Goal: Transaction & Acquisition: Purchase product/service

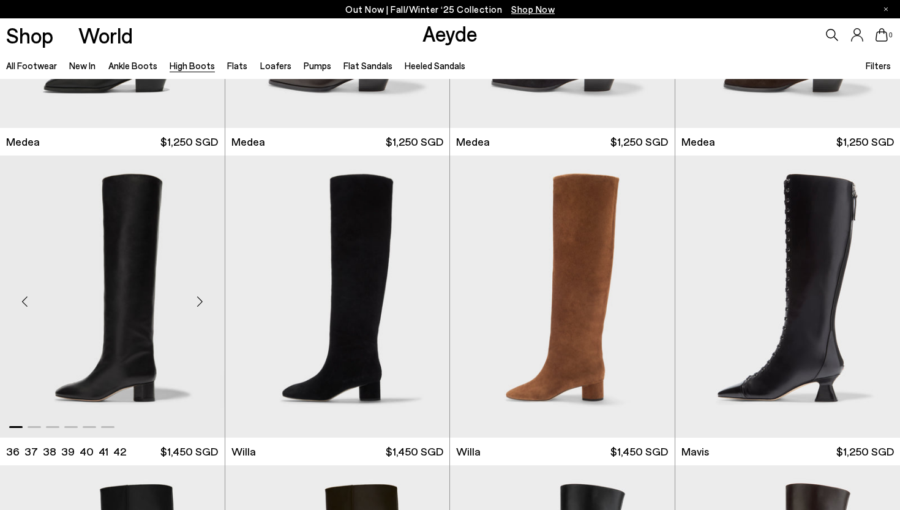
scroll to position [231, 0]
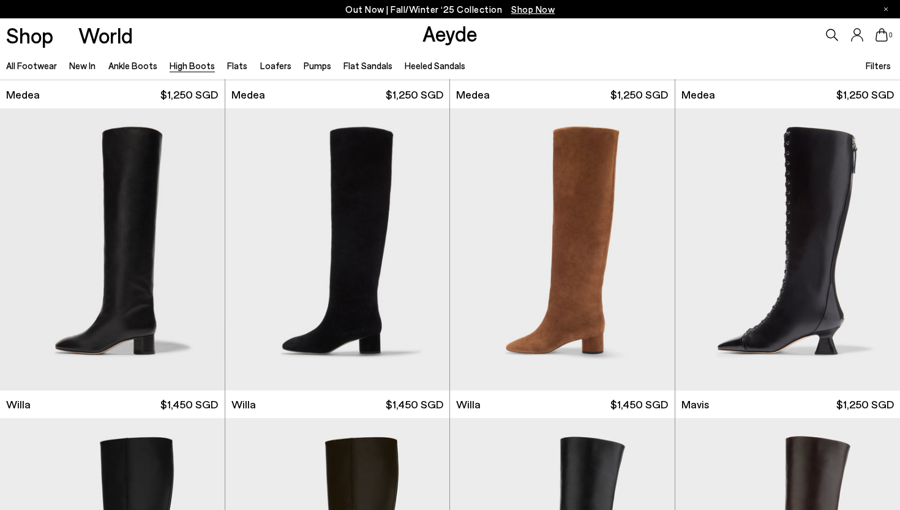
scroll to position [256, 0]
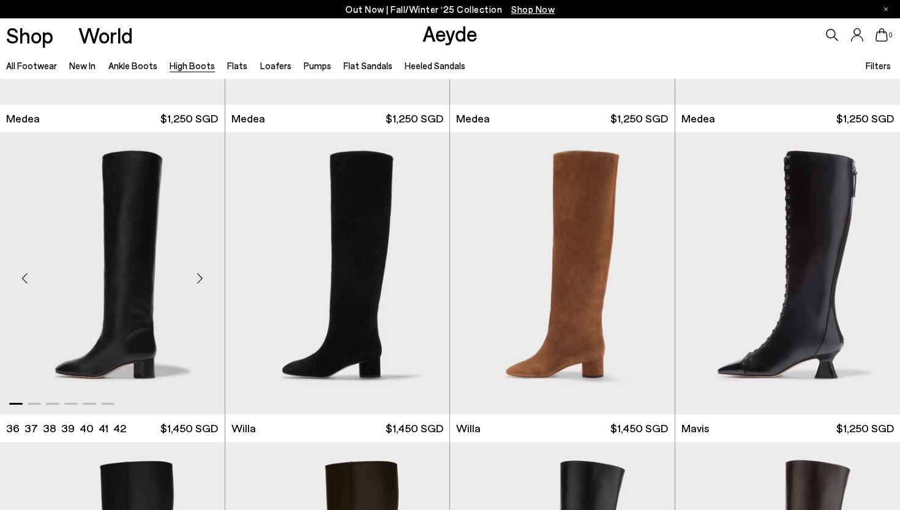
click at [155, 341] on img "1 / 6" at bounding box center [112, 273] width 225 height 282
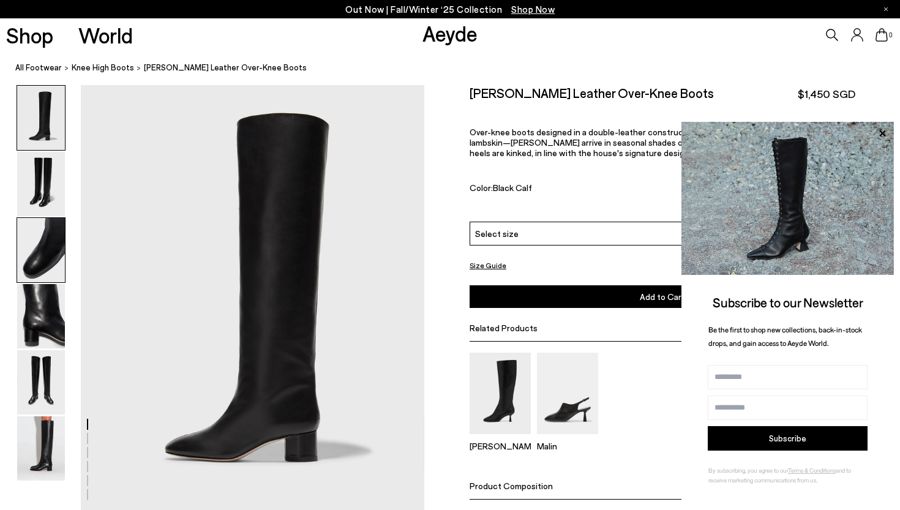
click at [43, 251] on img at bounding box center [41, 250] width 48 height 64
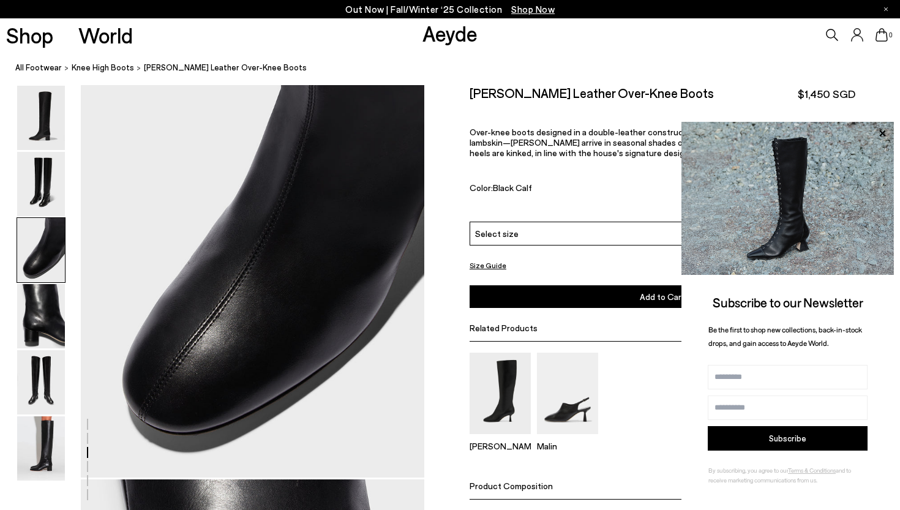
scroll to position [955, 0]
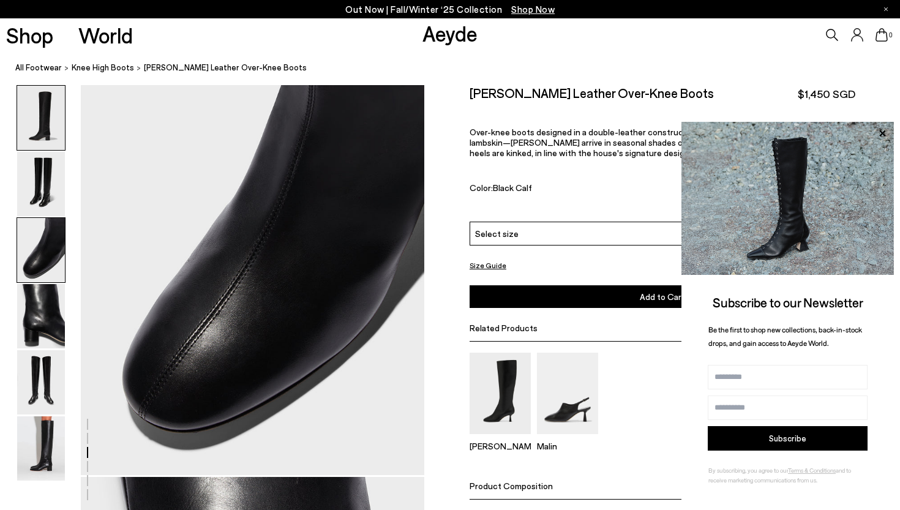
click at [44, 122] on img at bounding box center [41, 118] width 48 height 64
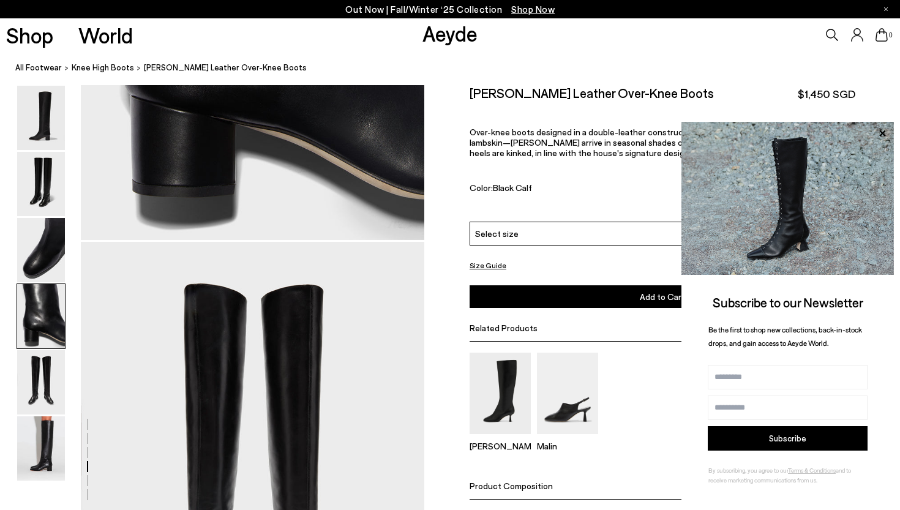
scroll to position [1660, 0]
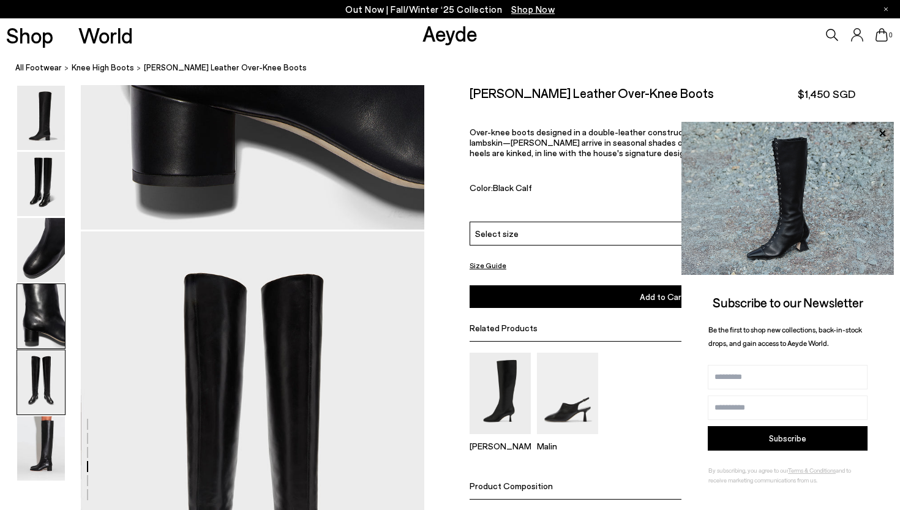
click at [28, 399] on img at bounding box center [41, 382] width 48 height 64
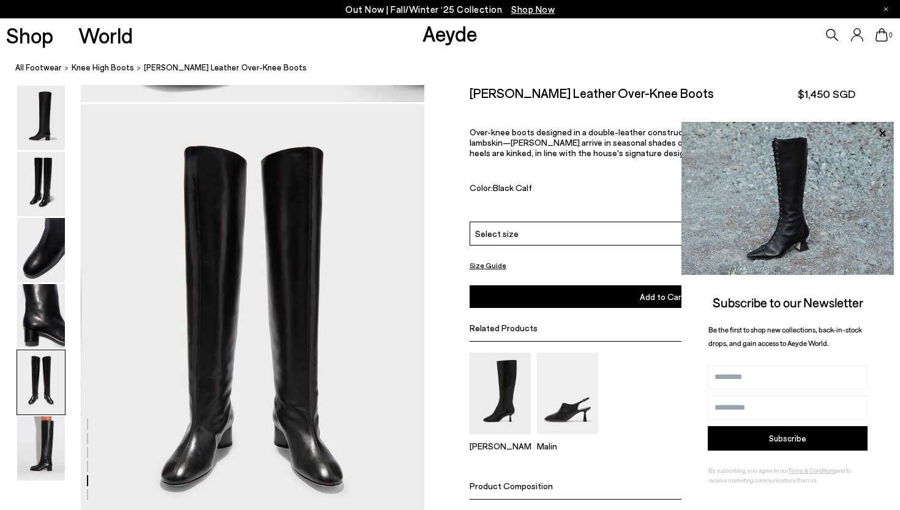
scroll to position [1807, 0]
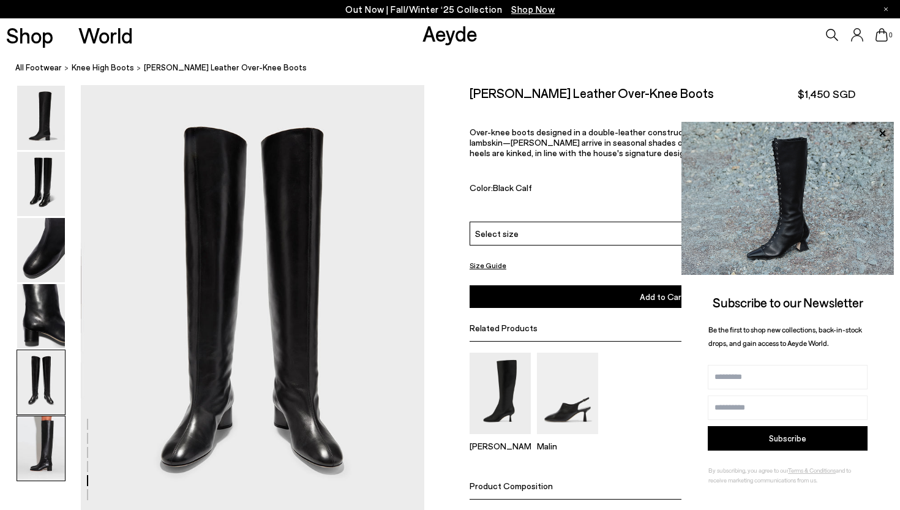
click at [29, 456] on img at bounding box center [41, 448] width 48 height 64
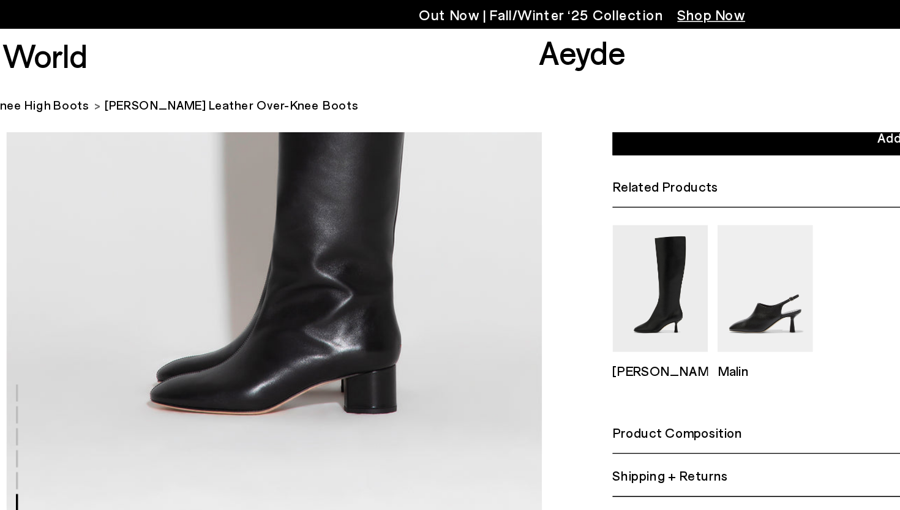
scroll to position [2342, 0]
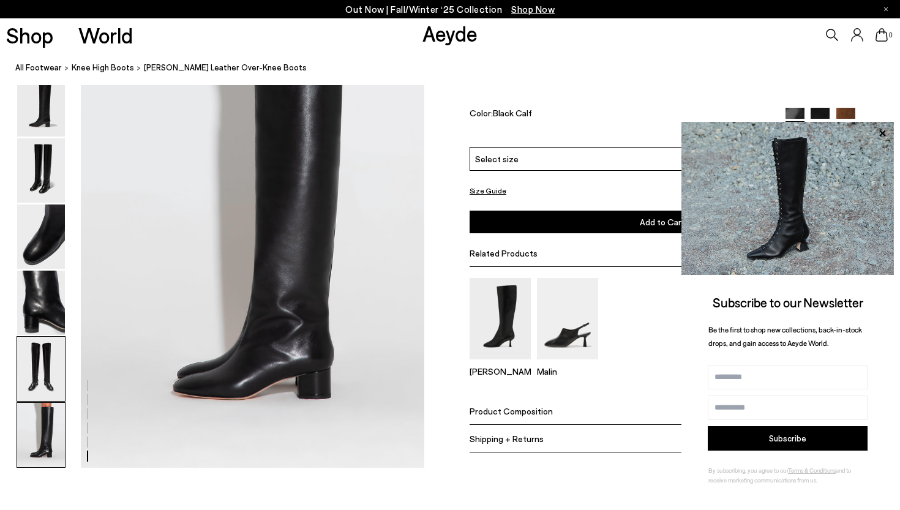
click at [44, 389] on img at bounding box center [41, 369] width 48 height 64
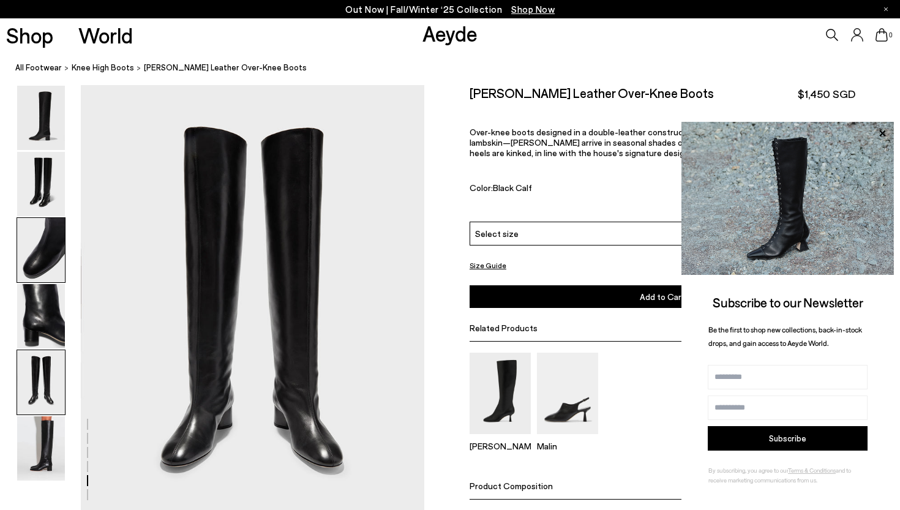
click at [38, 239] on img at bounding box center [41, 250] width 48 height 64
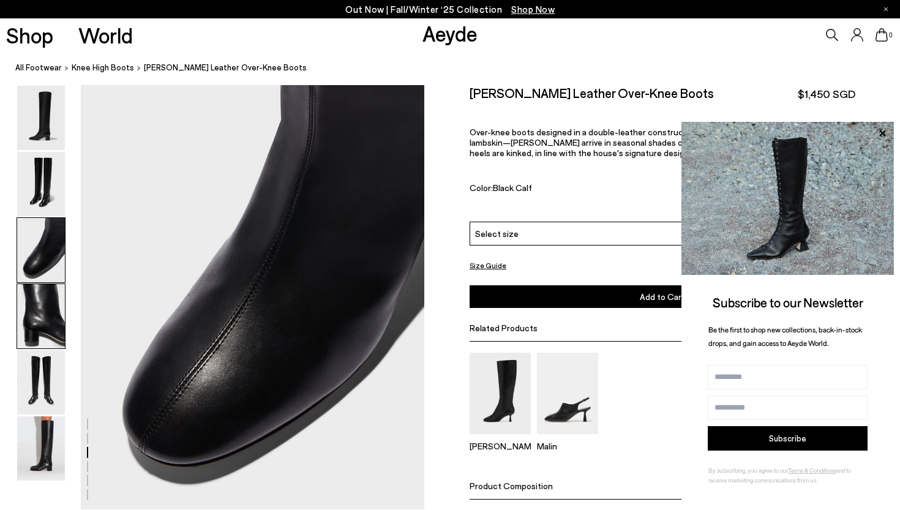
scroll to position [919, 0]
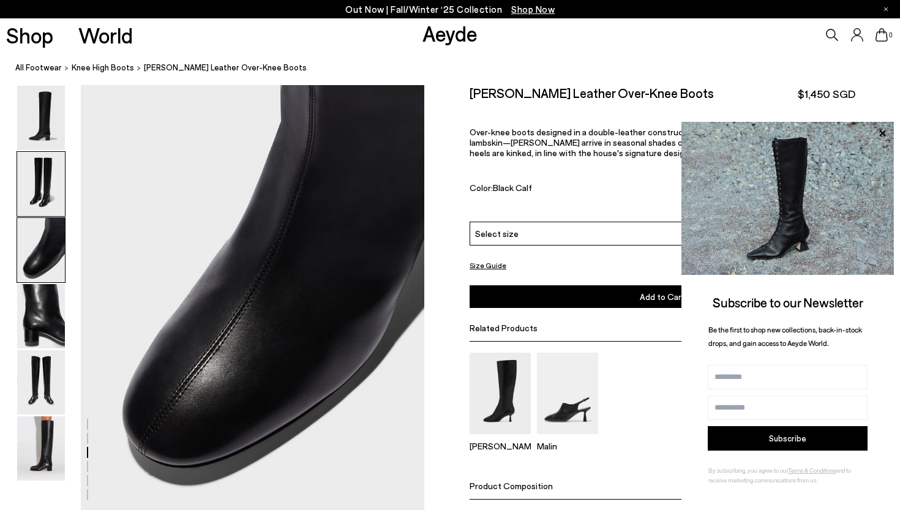
click at [34, 177] on img at bounding box center [41, 184] width 48 height 64
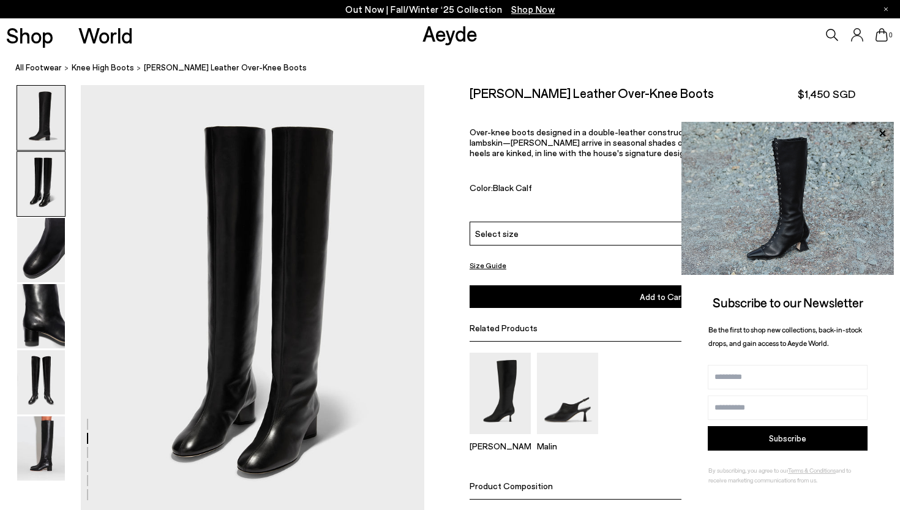
click at [59, 125] on img at bounding box center [41, 118] width 48 height 64
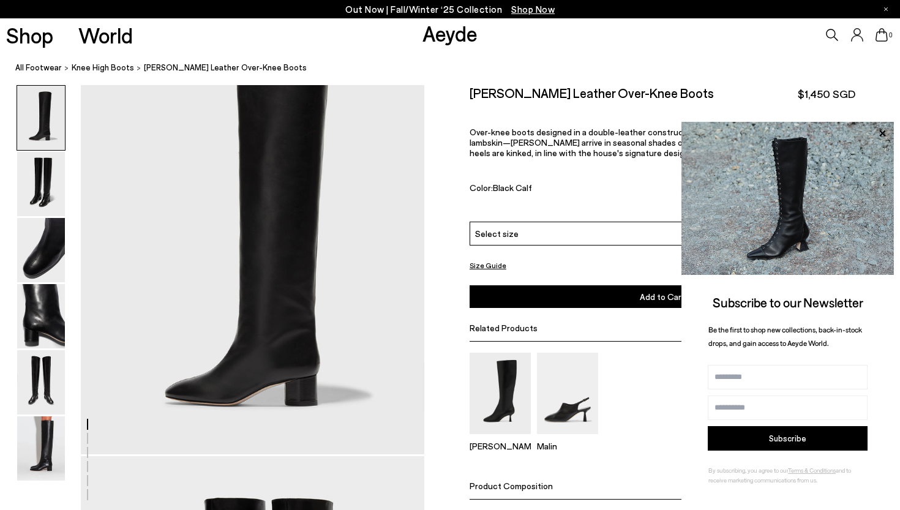
scroll to position [0, 0]
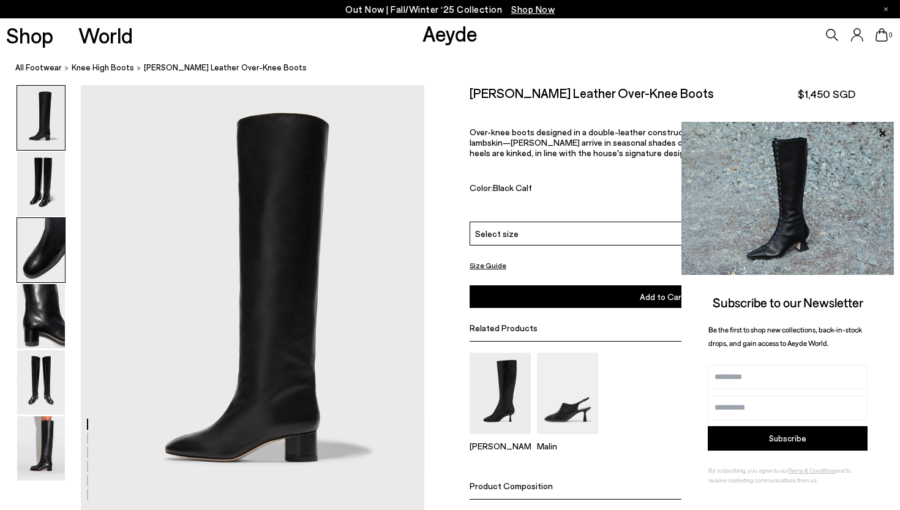
click at [60, 256] on img at bounding box center [41, 250] width 48 height 64
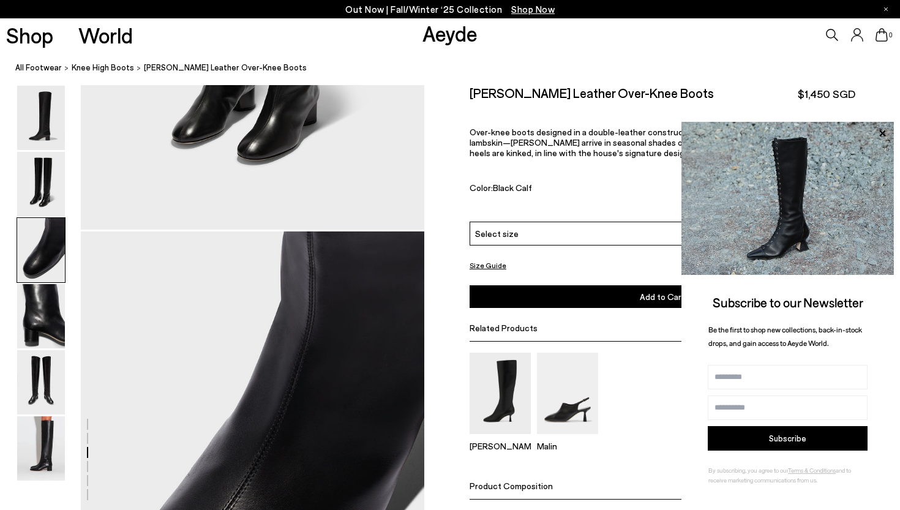
scroll to position [887, 0]
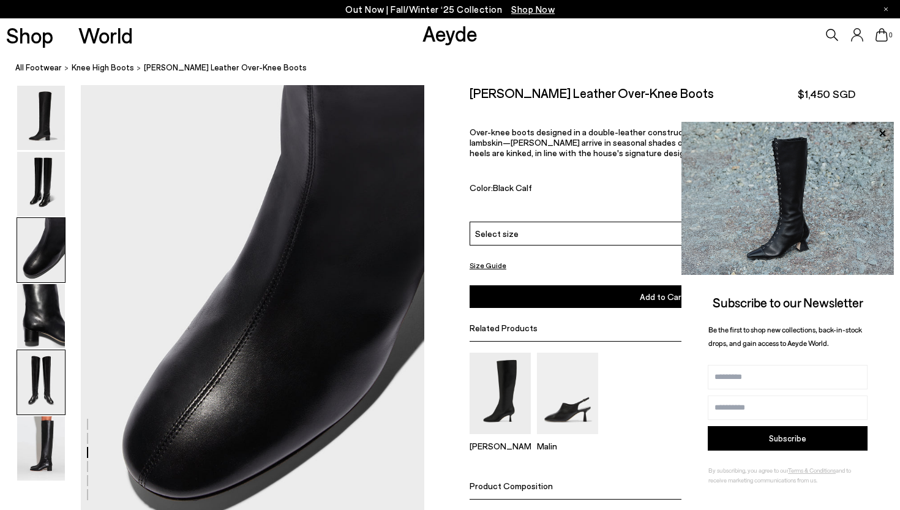
click at [47, 393] on img at bounding box center [41, 382] width 48 height 64
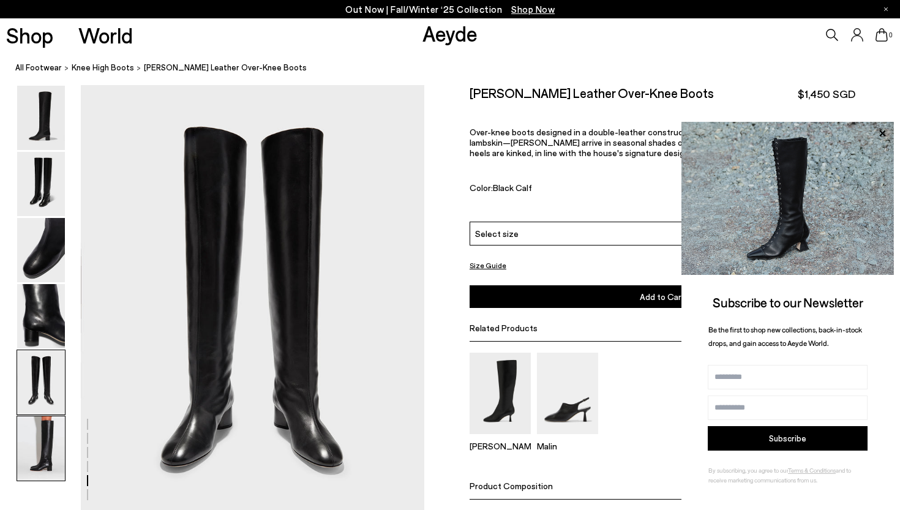
click at [32, 459] on img at bounding box center [41, 448] width 48 height 64
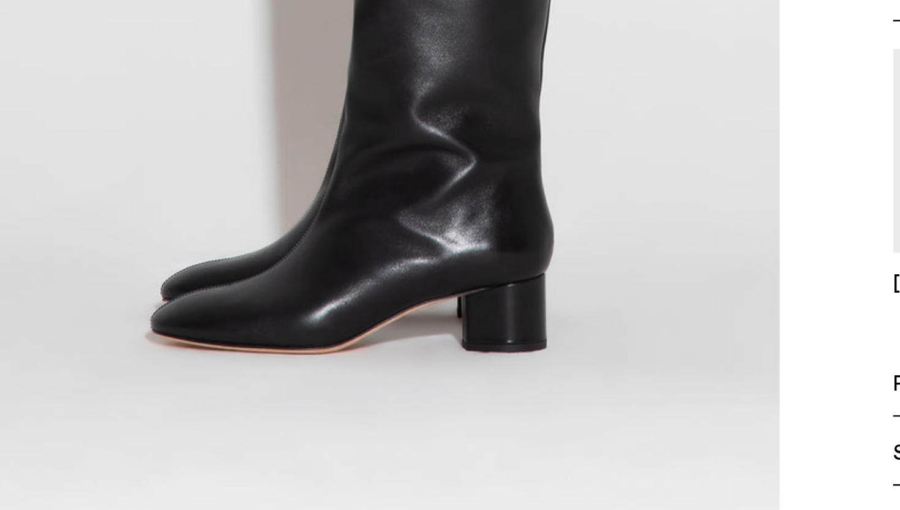
scroll to position [2423, 0]
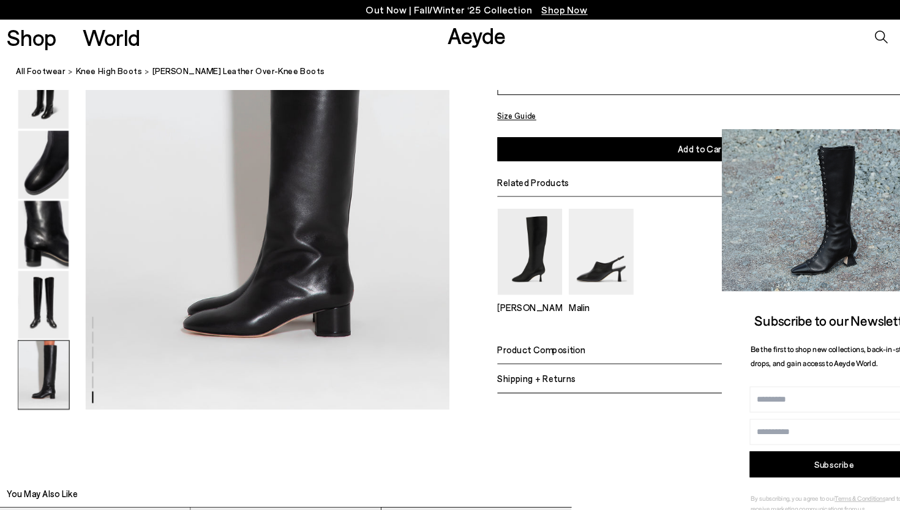
click at [63, 155] on img at bounding box center [41, 156] width 48 height 64
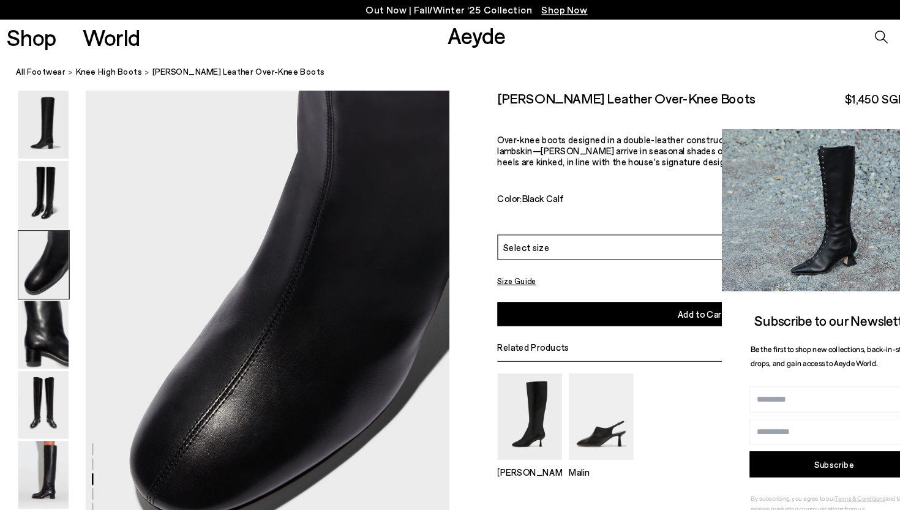
scroll to position [886, 0]
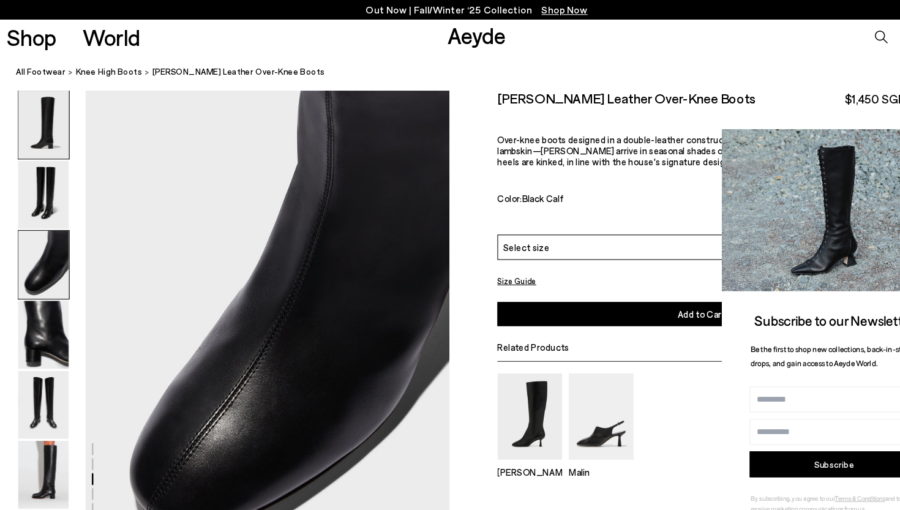
click at [50, 121] on img at bounding box center [41, 118] width 48 height 64
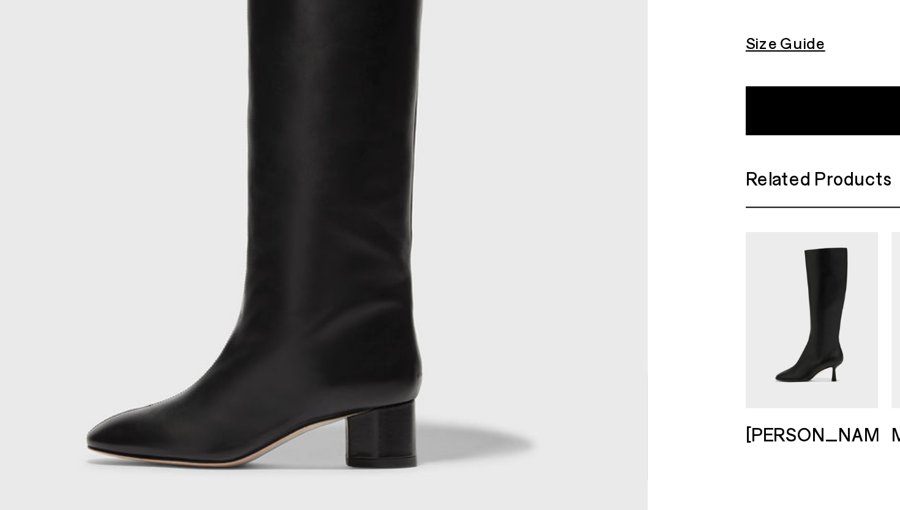
scroll to position [13, 0]
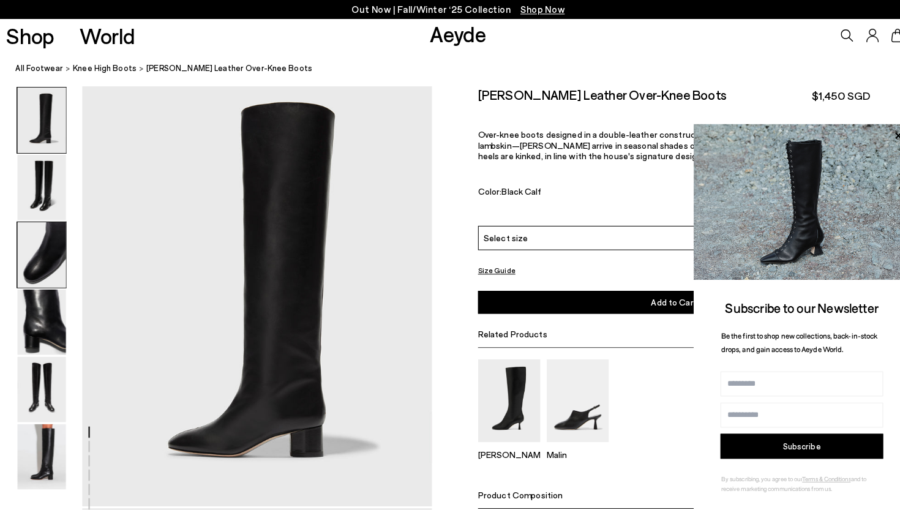
click at [21, 248] on img at bounding box center [41, 250] width 48 height 64
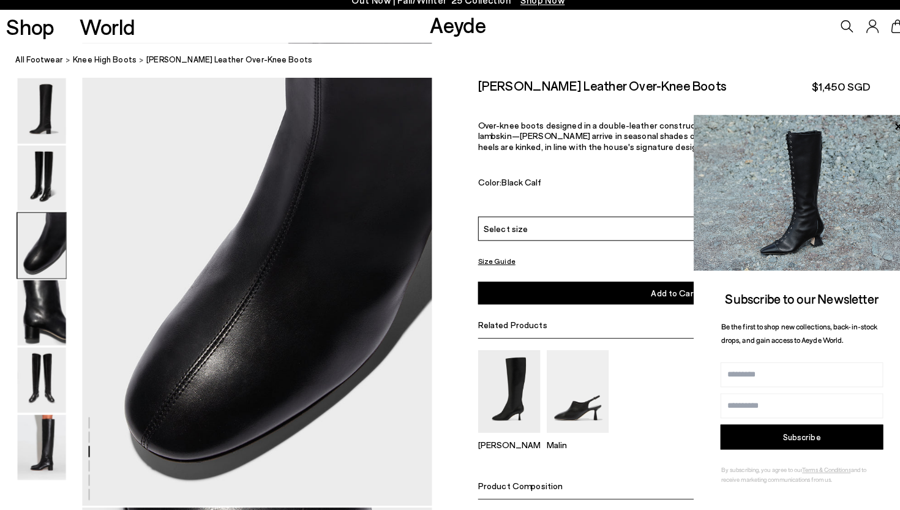
scroll to position [933, 0]
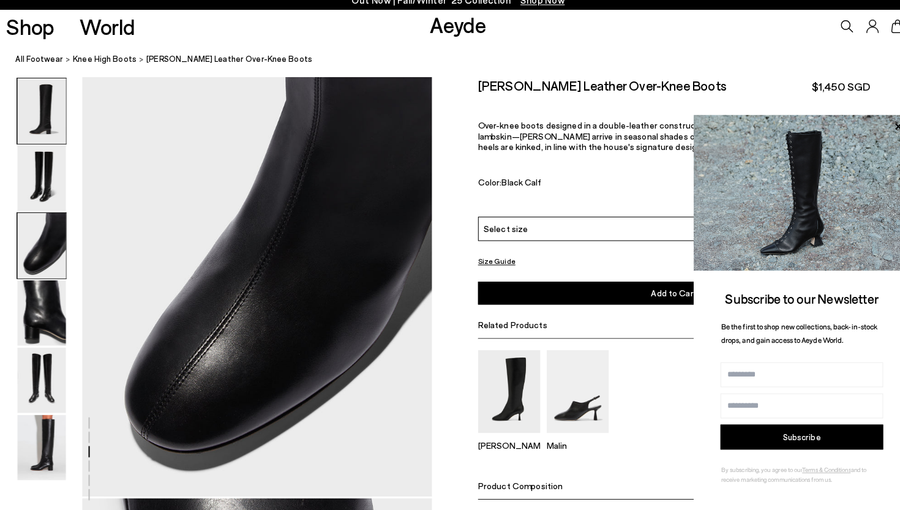
click at [31, 104] on img at bounding box center [41, 118] width 48 height 64
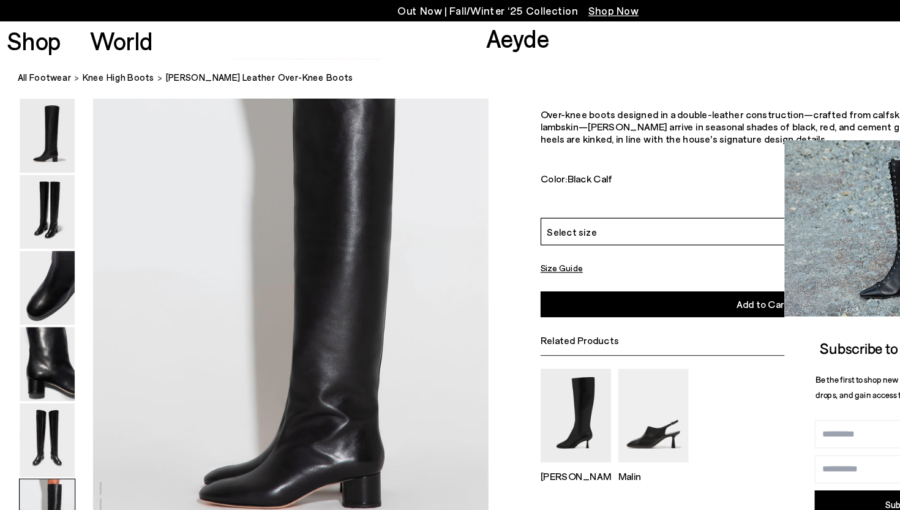
scroll to position [2276, 0]
